Goal: Task Accomplishment & Management: Manage account settings

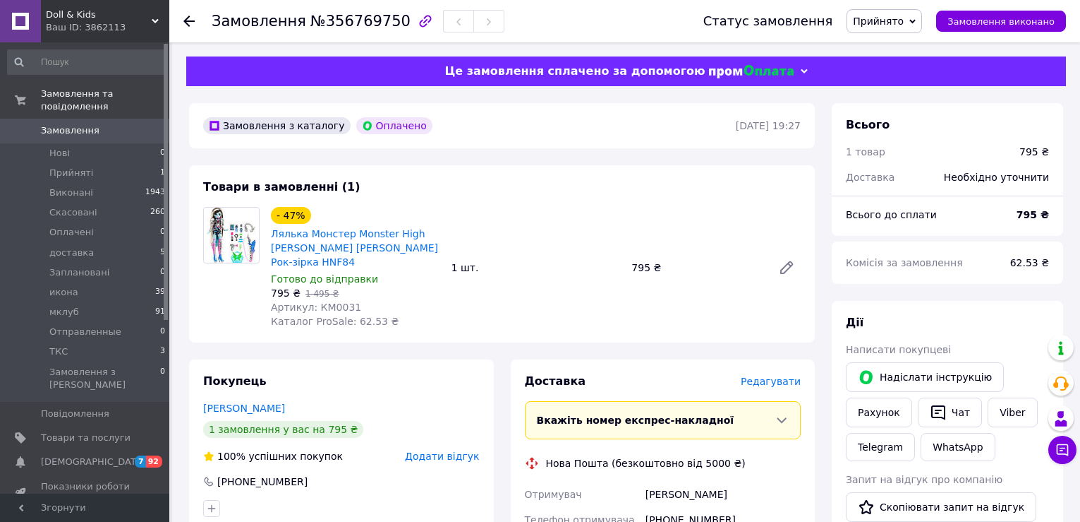
click at [976, 215] on div "Всього до сплати" at bounding box center [923, 214] width 171 height 31
click at [790, 375] on span "Редагувати" at bounding box center [771, 380] width 60 height 11
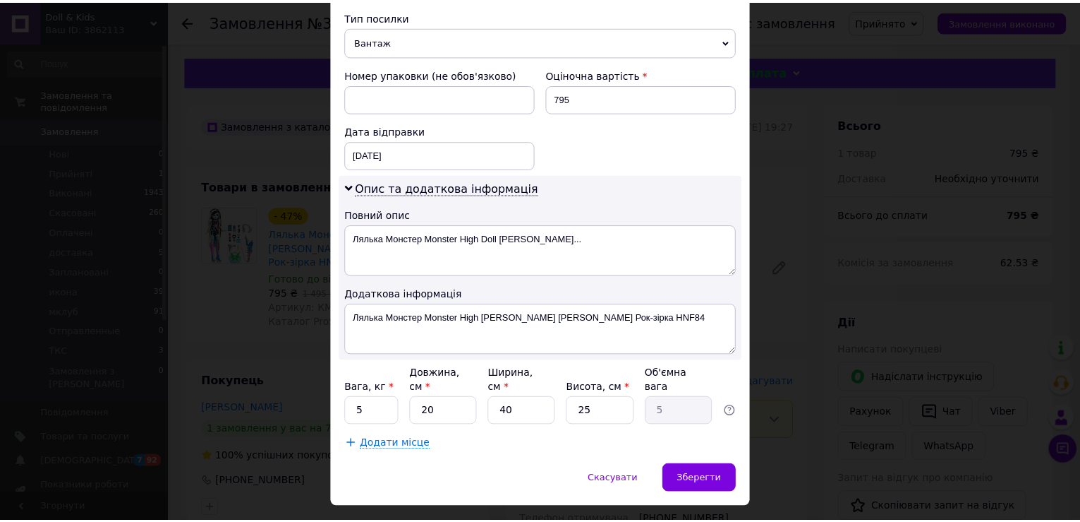
scroll to position [574, 0]
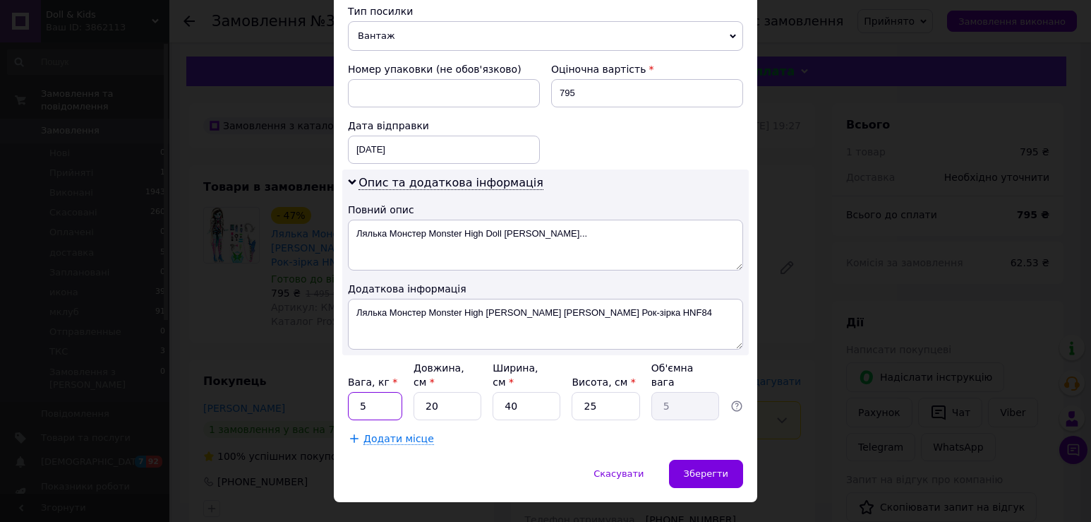
click at [381, 392] on input "5" at bounding box center [375, 406] width 54 height 28
type input "2"
click at [450, 392] on input "20" at bounding box center [448, 406] width 68 height 28
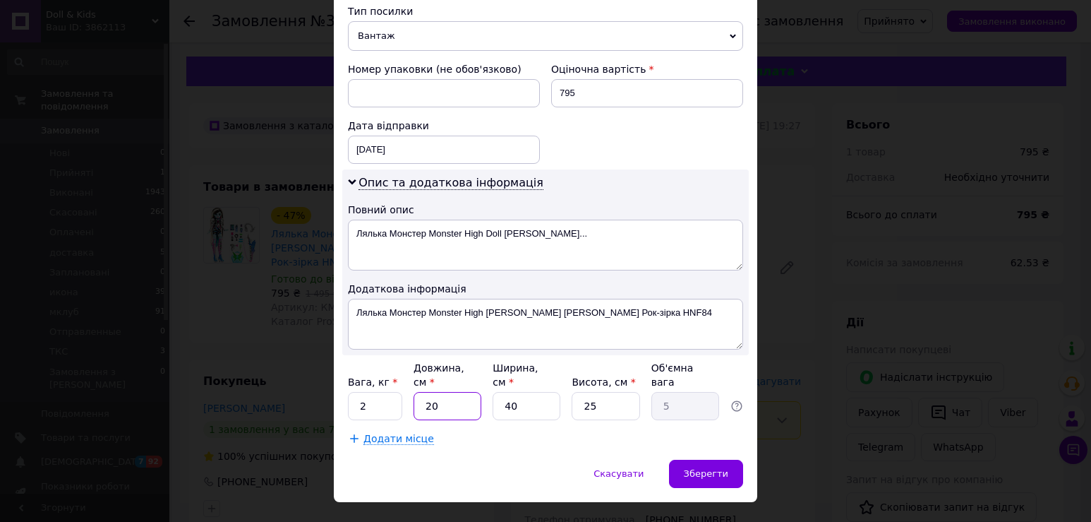
type input "3"
type input "0.75"
type input "34"
type input "8.5"
click at [515, 392] on input "40" at bounding box center [527, 406] width 68 height 28
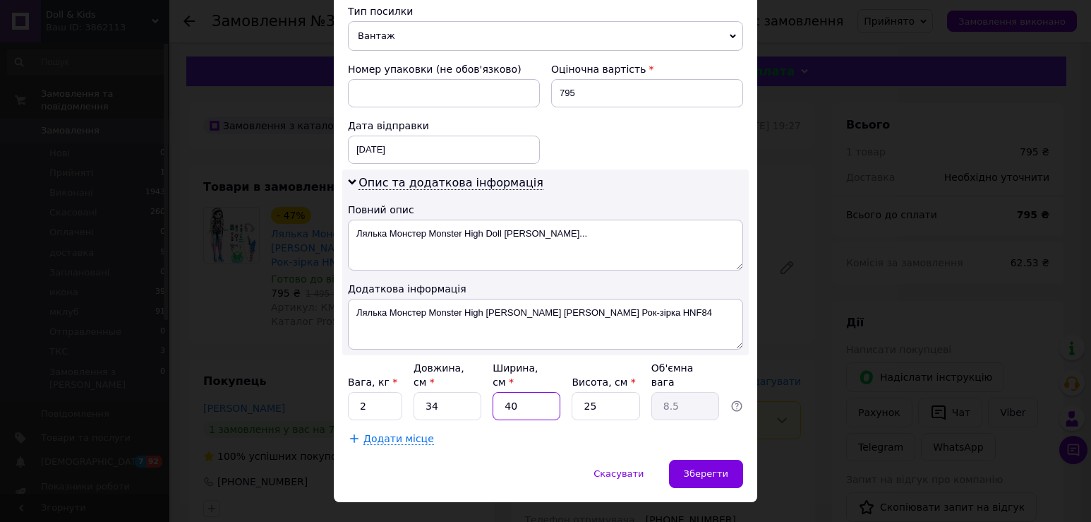
click at [515, 392] on input "40" at bounding box center [527, 406] width 68 height 28
type input "2"
type input "0.43"
type input "24"
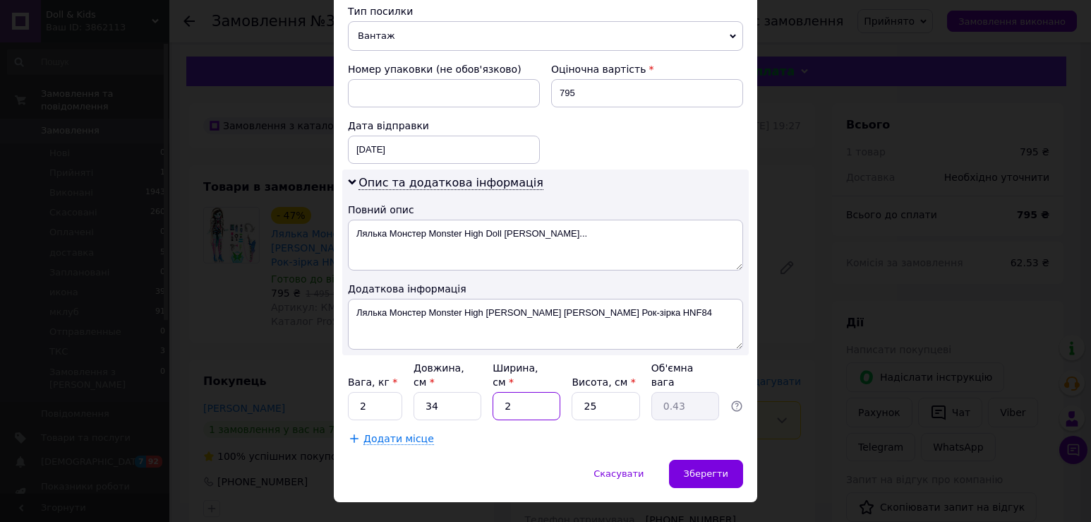
type input "5.1"
type input "24"
click at [585, 392] on input "25" at bounding box center [606, 406] width 68 height 28
type input "9"
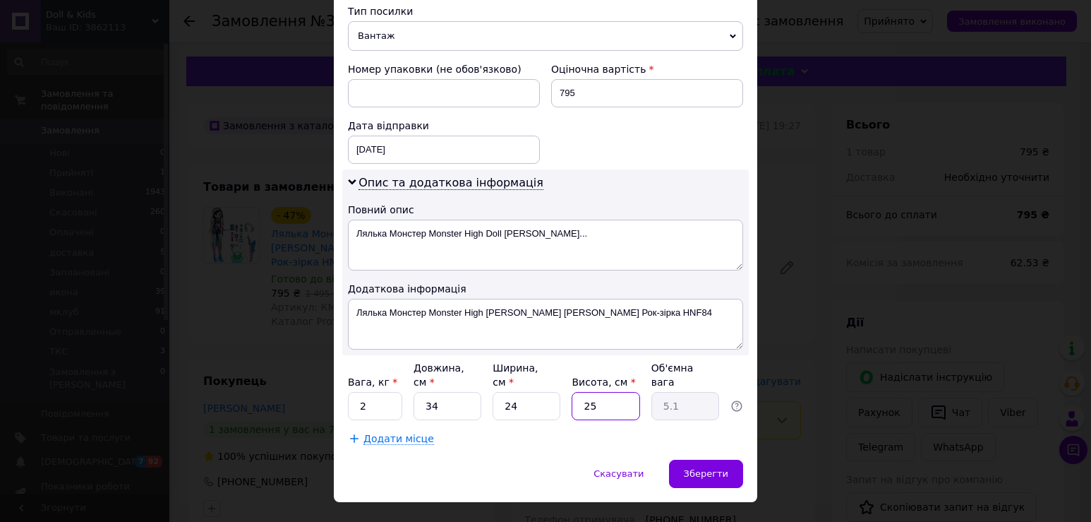
type input "1.84"
type input "9"
click at [699, 459] on div "Зберегти" at bounding box center [706, 473] width 74 height 28
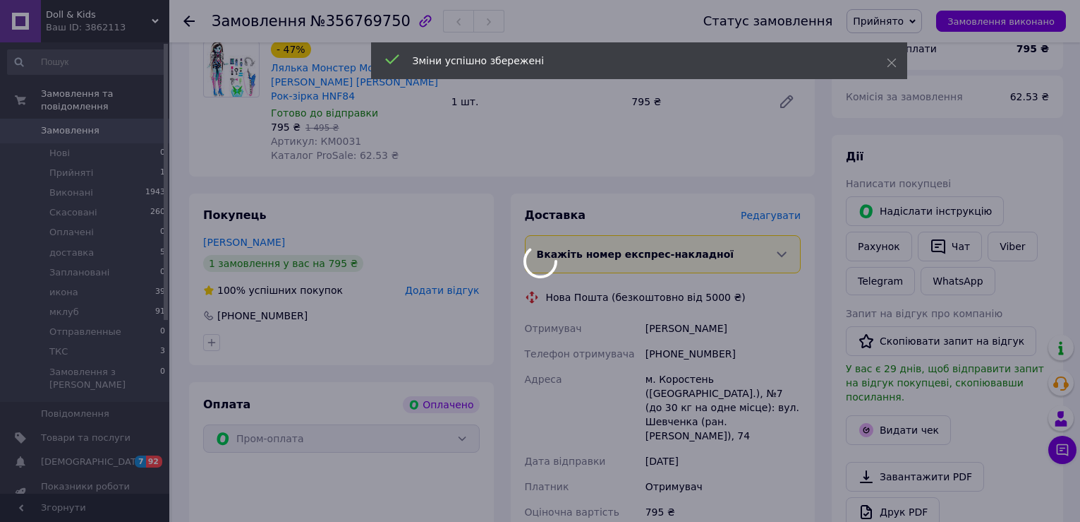
scroll to position [423, 0]
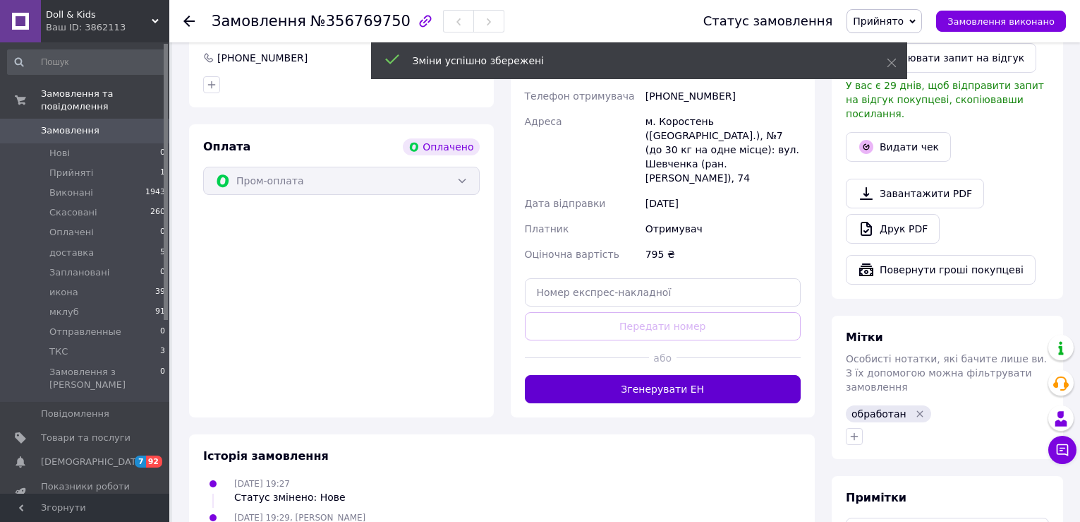
click at [605, 375] on button "Згенерувати ЕН" at bounding box center [663, 389] width 277 height 28
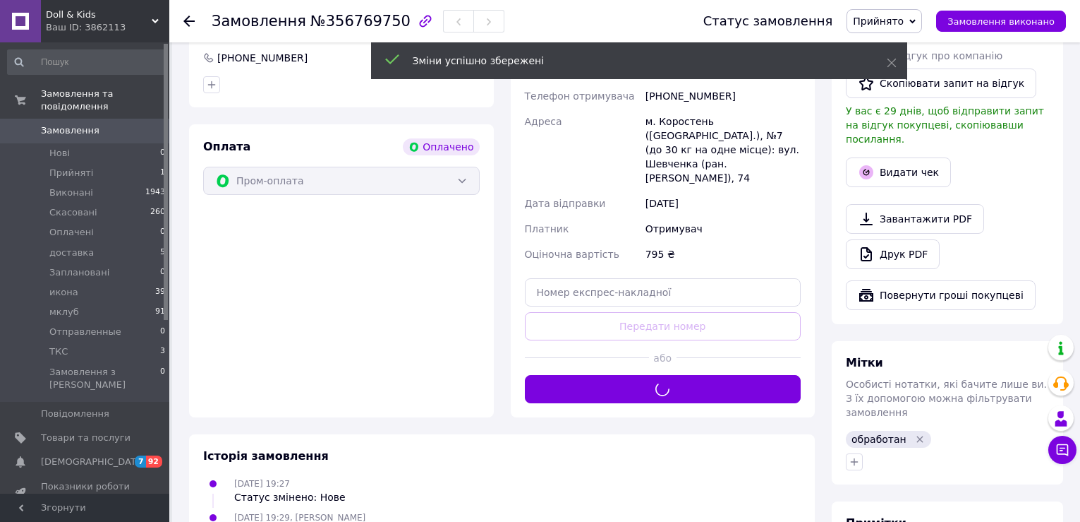
click at [918, 16] on span "Прийнято" at bounding box center [885, 21] width 76 height 24
click at [907, 139] on li "Отправленные" at bounding box center [891, 139] width 86 height 21
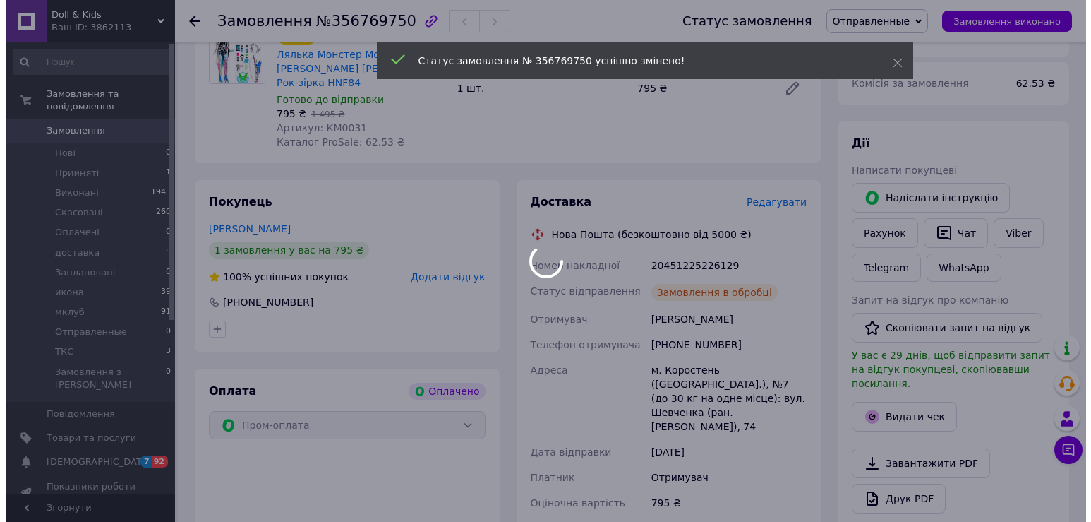
scroll to position [141, 0]
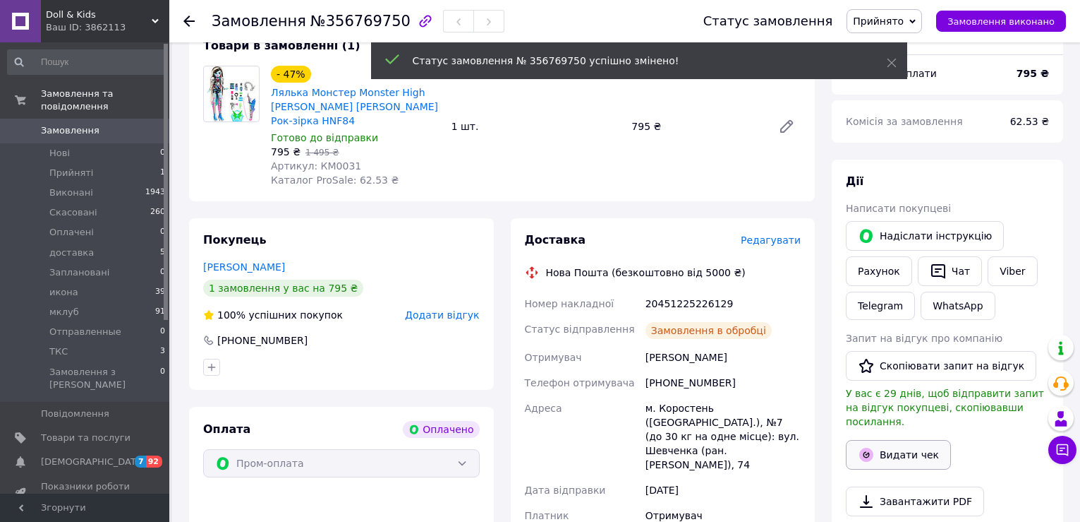
click at [887, 450] on button "Видати чек" at bounding box center [898, 455] width 105 height 30
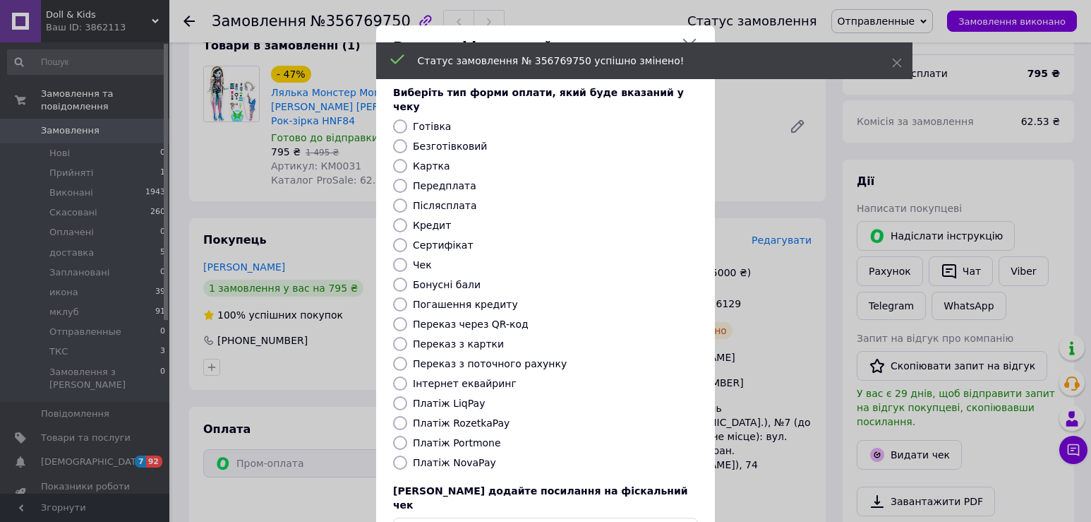
click at [435, 140] on label "Безготівковий" at bounding box center [450, 145] width 74 height 11
click at [407, 139] on input "Безготівковий" at bounding box center [400, 146] width 14 height 14
radio input "true"
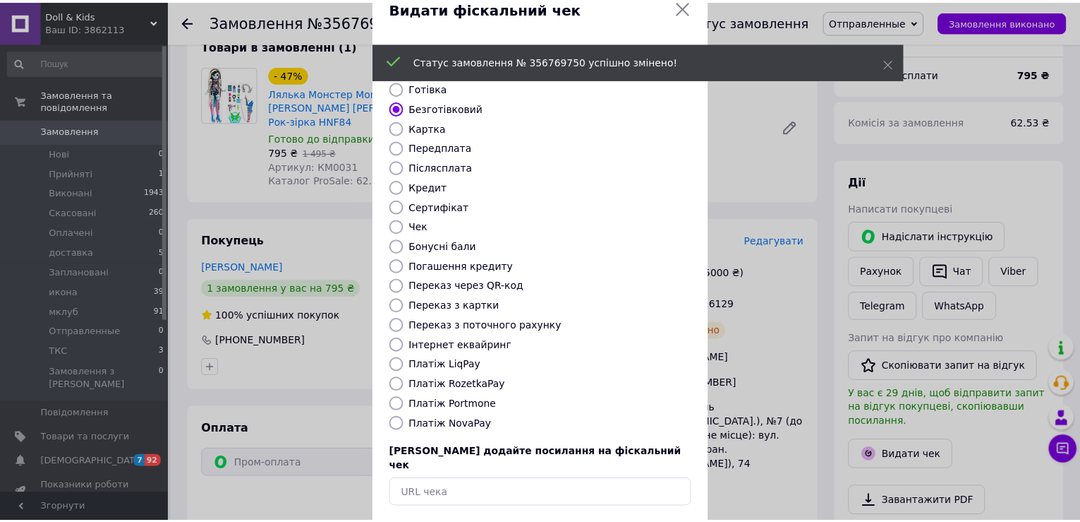
scroll to position [85, 0]
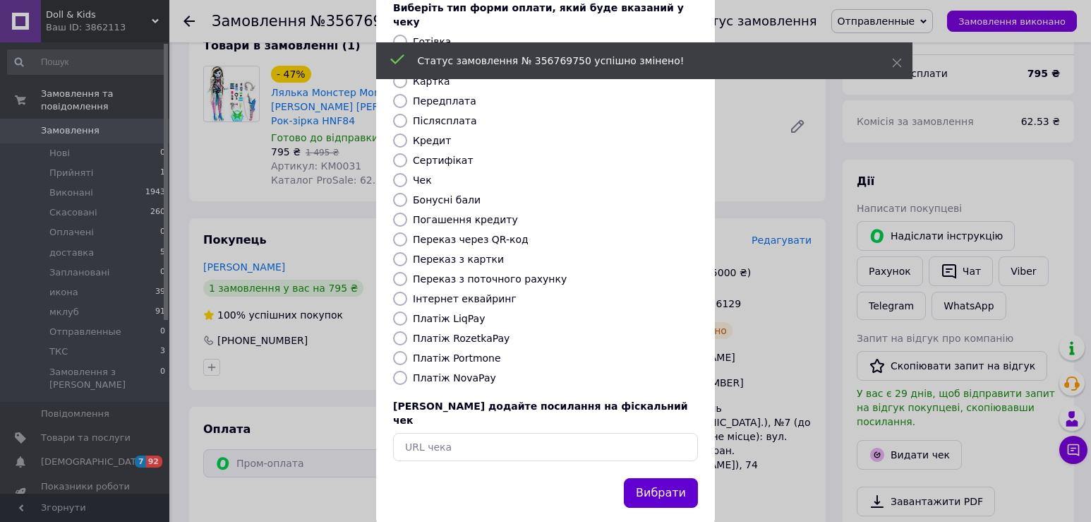
click at [668, 478] on button "Вибрати" at bounding box center [661, 493] width 74 height 30
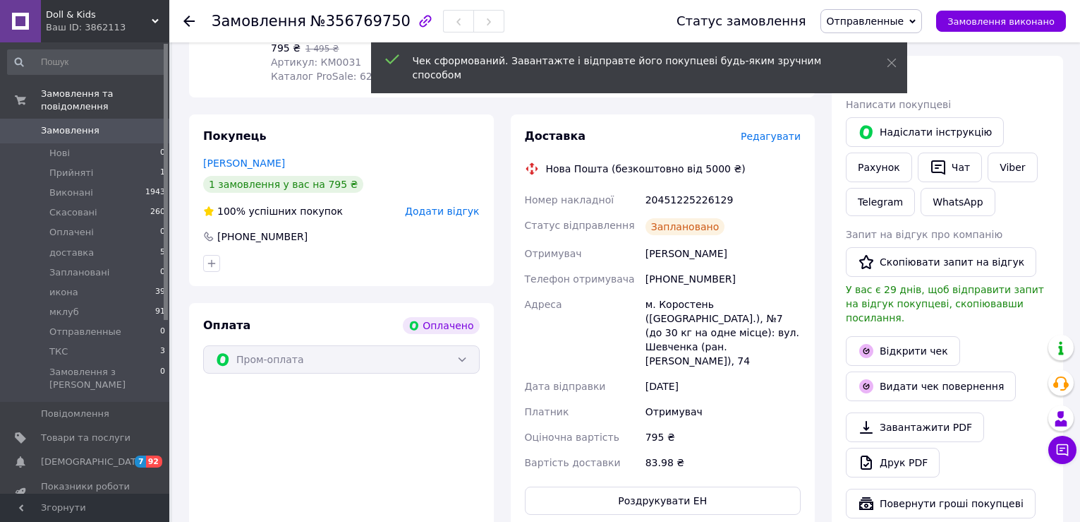
scroll to position [423, 0]
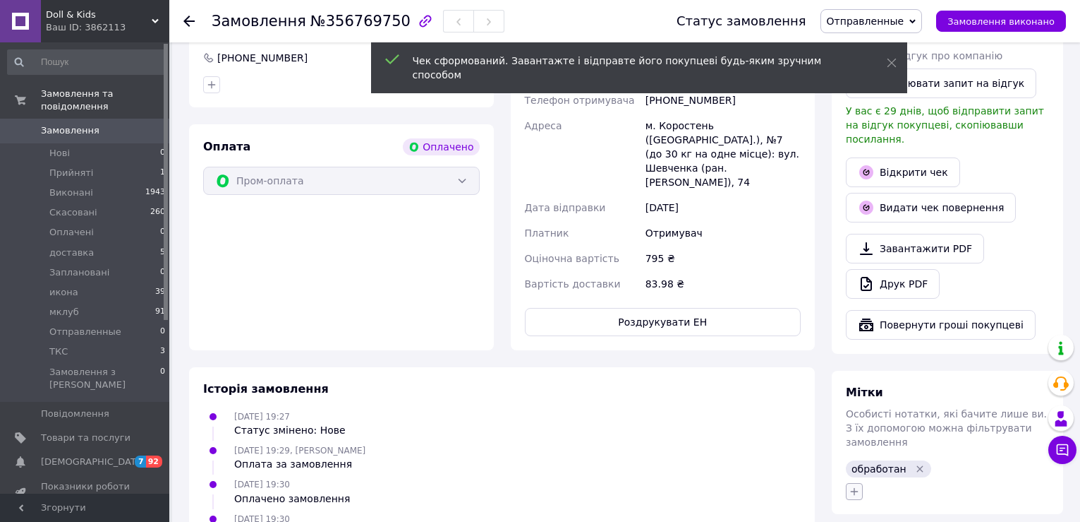
click at [858, 486] on icon "button" at bounding box center [854, 491] width 11 height 11
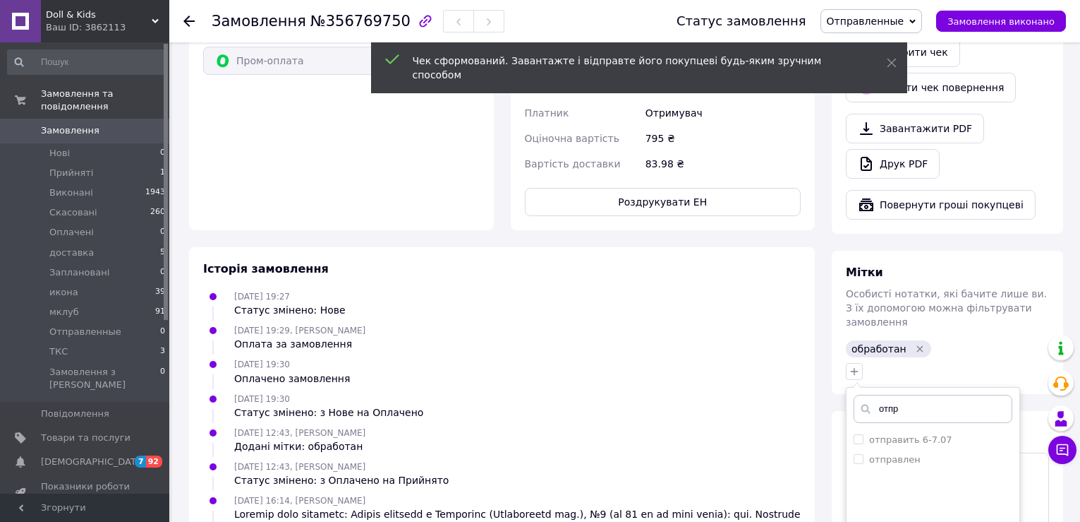
scroll to position [683, 0]
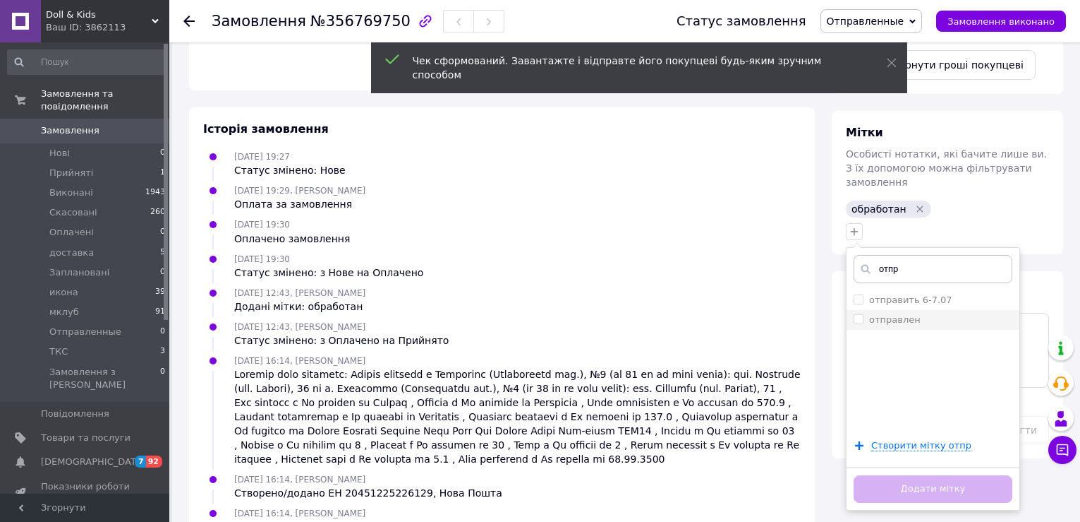
type input "отпр"
click at [889, 310] on li "отправлен" at bounding box center [933, 320] width 173 height 20
checkbox input "true"
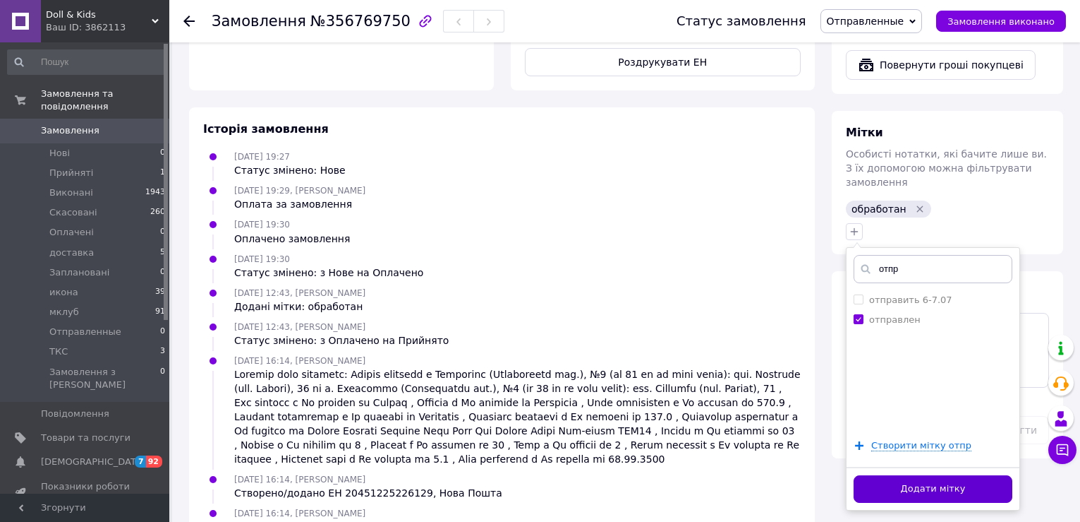
click at [925, 475] on button "Додати мітку" at bounding box center [933, 489] width 159 height 28
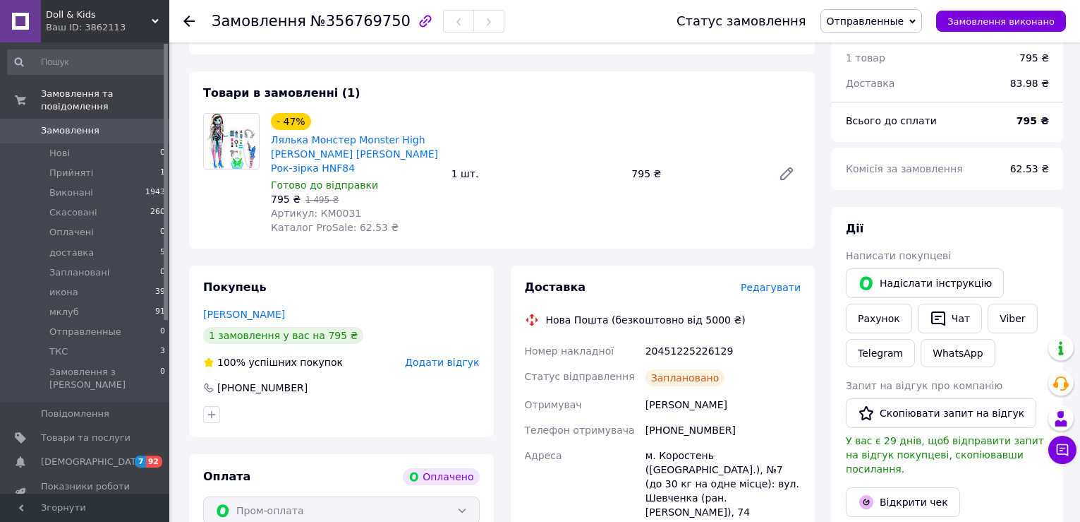
scroll to position [0, 0]
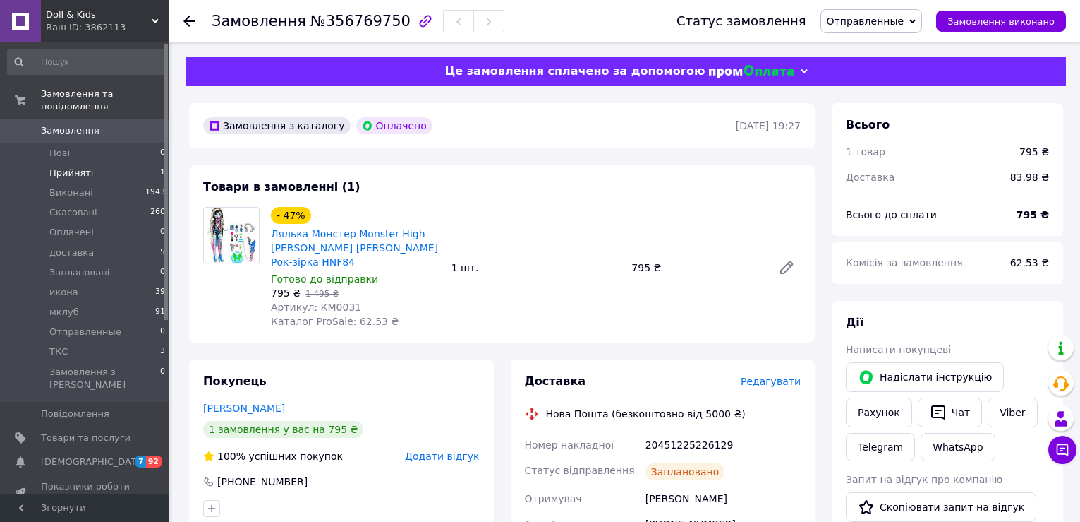
click at [58, 167] on span "Прийняті" at bounding box center [71, 173] width 44 height 13
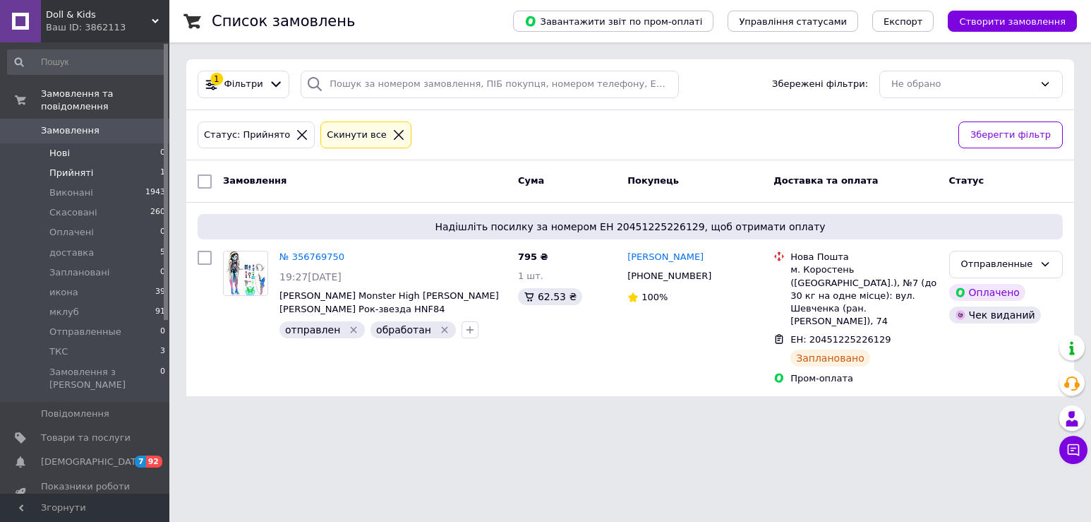
click at [118, 143] on li "Нові 0" at bounding box center [87, 153] width 174 height 20
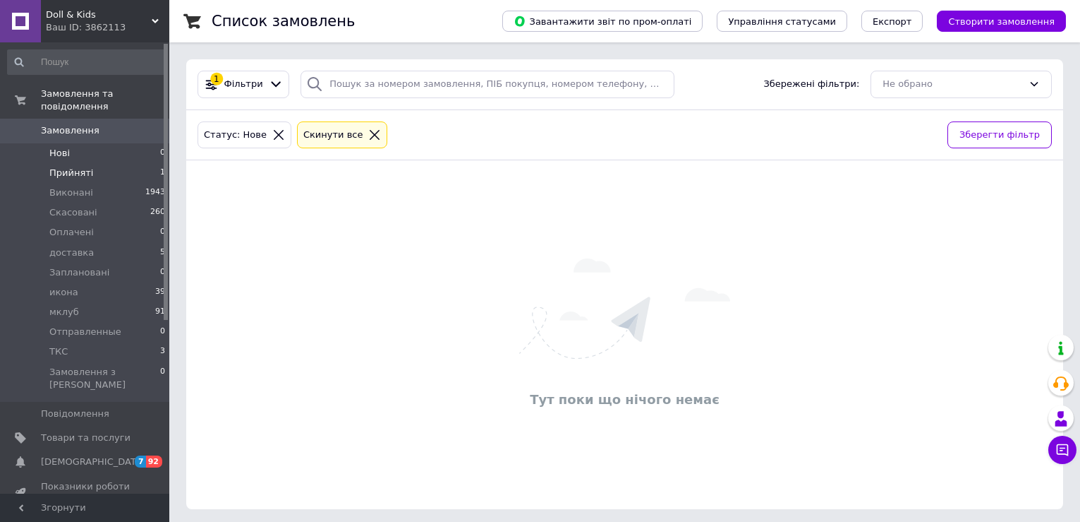
click at [118, 163] on li "Прийняті 1" at bounding box center [87, 173] width 174 height 20
